Goal: Register for event/course: Sign up to attend an event or enroll in a course

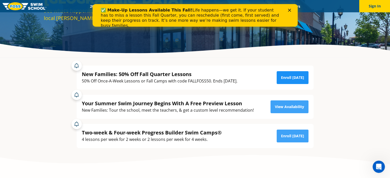
scroll to position [75, 0]
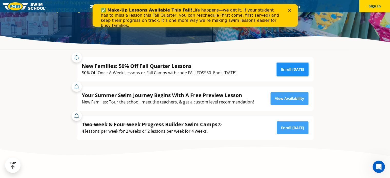
click at [298, 68] on link "Enroll [DATE]" at bounding box center [293, 69] width 32 height 13
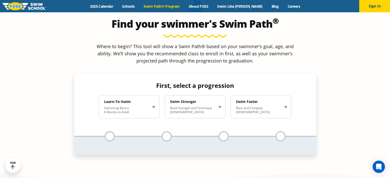
scroll to position [460, 0]
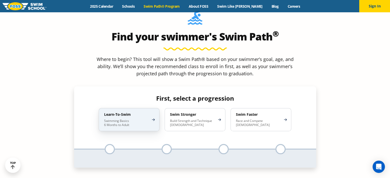
click at [129, 119] on p "Swimming Basics 6 Months to Adult" at bounding box center [126, 123] width 45 height 8
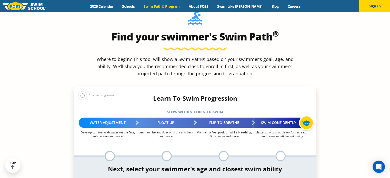
click at [280, 151] on div at bounding box center [280, 156] width 10 height 10
click at [224, 151] on div at bounding box center [223, 156] width 10 height 10
click at [111, 151] on div at bounding box center [110, 156] width 10 height 10
select select "5-years"
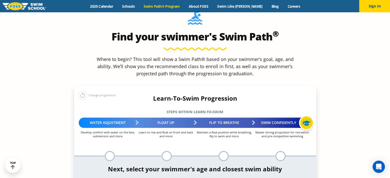
select select "5-years-in-open-water-able-to-swim-for-at-least-15-ft-back-to-safety-while-flip…"
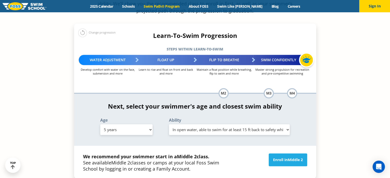
scroll to position [523, 0]
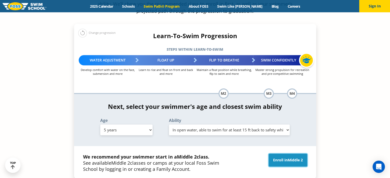
click at [287, 154] on link "Enroll in Middle 2" at bounding box center [288, 160] width 38 height 13
